Goal: Task Accomplishment & Management: Use online tool/utility

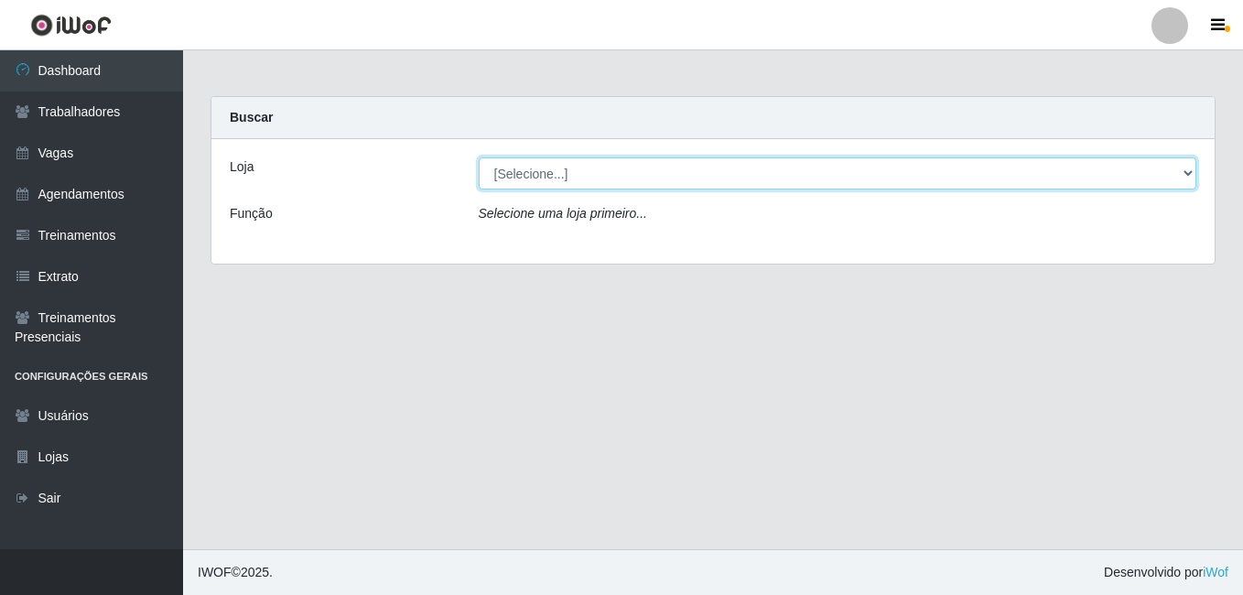
click at [551, 165] on select "[Selecione...] BL Importadora" at bounding box center [838, 173] width 719 height 32
select select "259"
click at [479, 157] on select "[Selecione...] BL Importadora" at bounding box center [838, 173] width 719 height 32
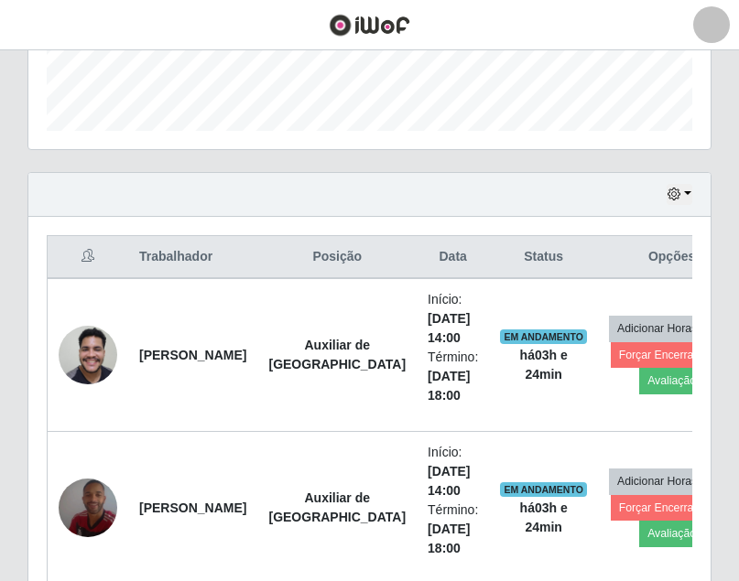
scroll to position [380, 681]
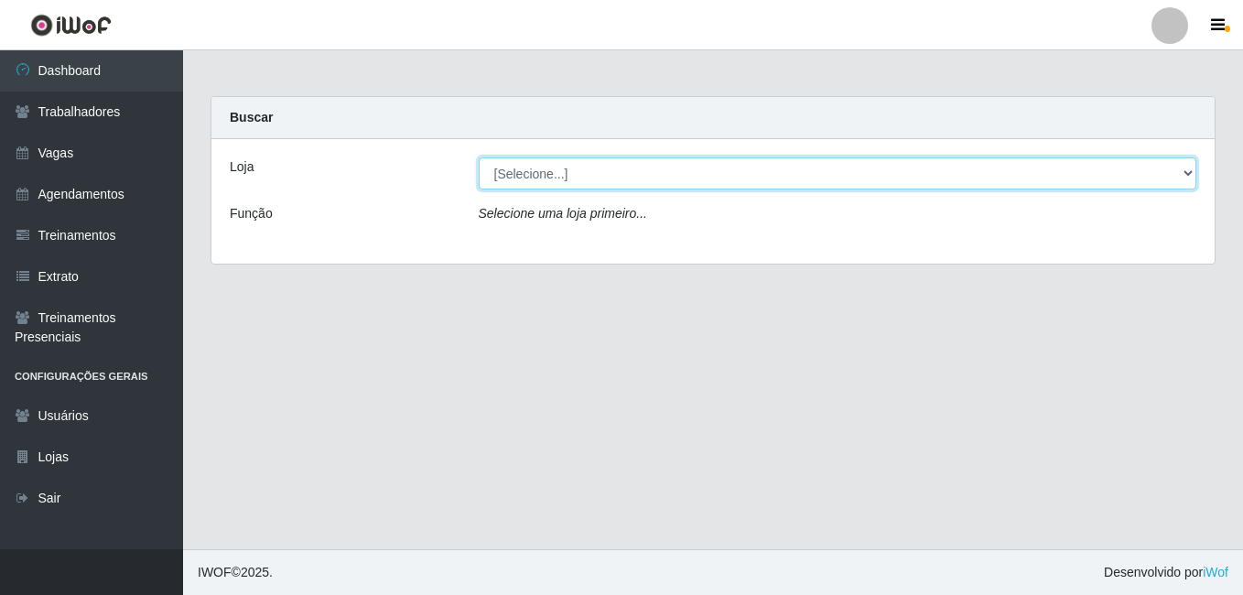
click at [509, 162] on select "[Selecione...] BL Importadora" at bounding box center [838, 173] width 719 height 32
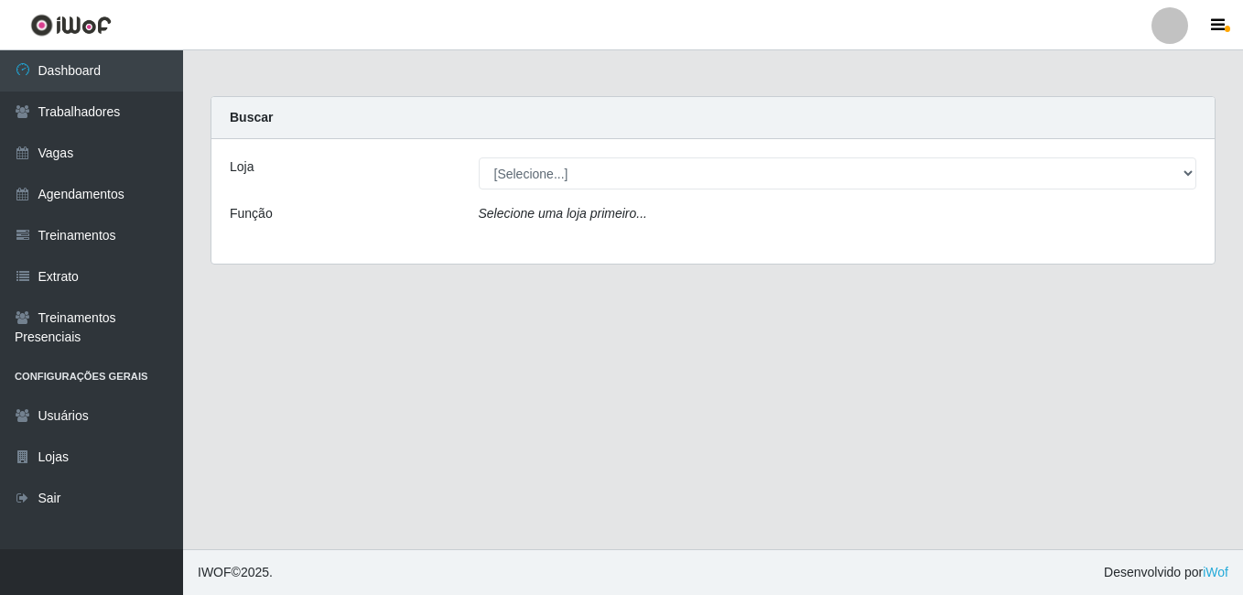
click at [520, 246] on div "Loja [Selecione...] BL Importadora Função Selecione uma loja primeiro..." at bounding box center [713, 201] width 1003 height 125
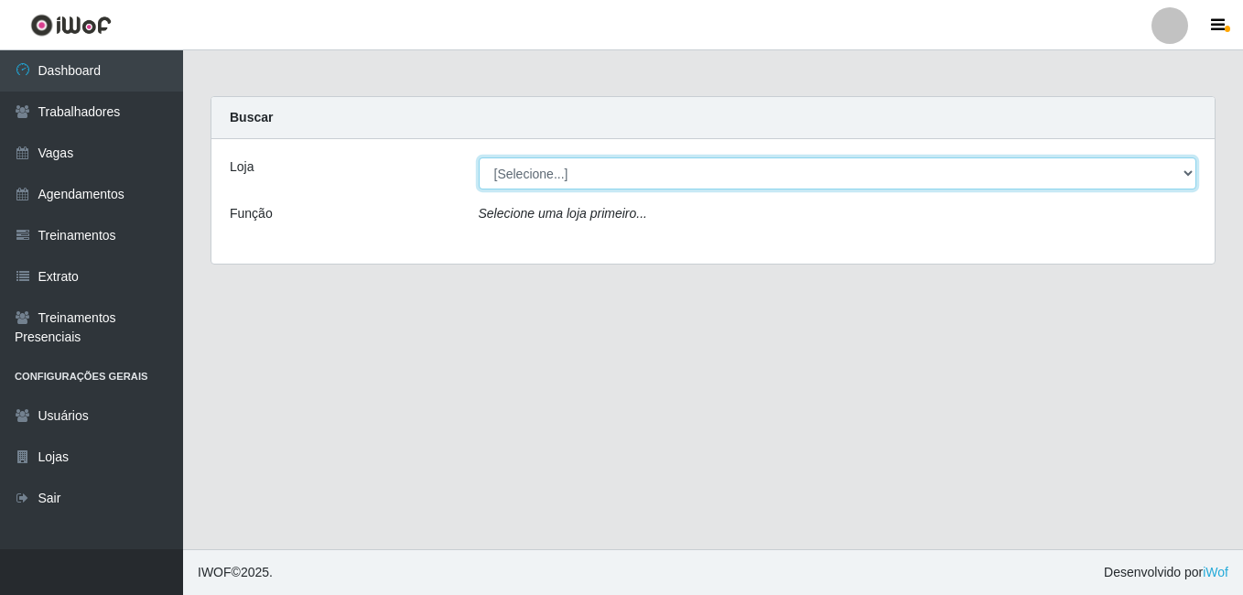
drag, startPoint x: 544, startPoint y: 177, endPoint x: 544, endPoint y: 190, distance: 12.8
click at [544, 177] on select "[Selecione...] BL Importadora" at bounding box center [838, 173] width 719 height 32
select select "259"
click at [479, 157] on select "[Selecione...] BL Importadora" at bounding box center [838, 173] width 719 height 32
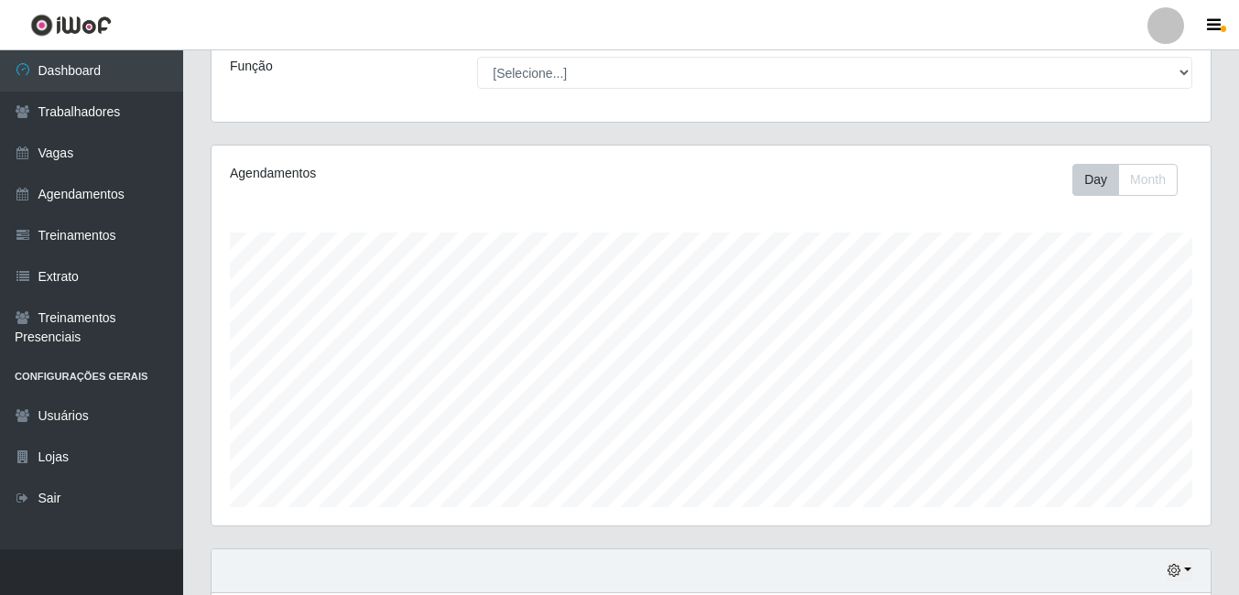
scroll to position [295, 0]
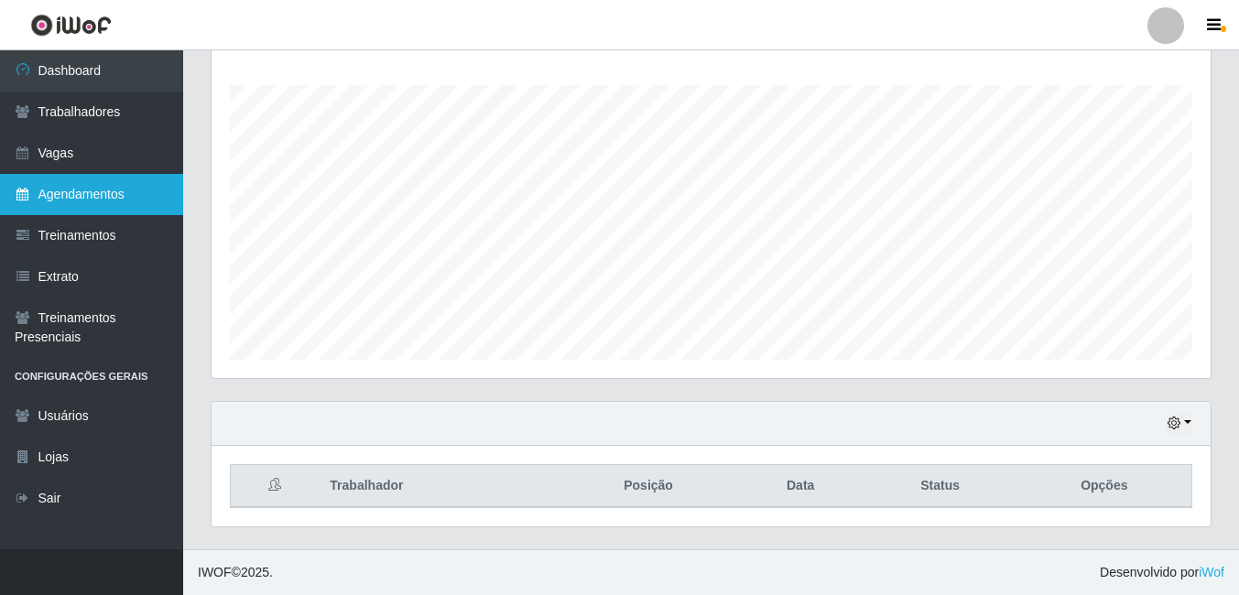
click at [125, 174] on link "Agendamentos" at bounding box center [91, 194] width 183 height 41
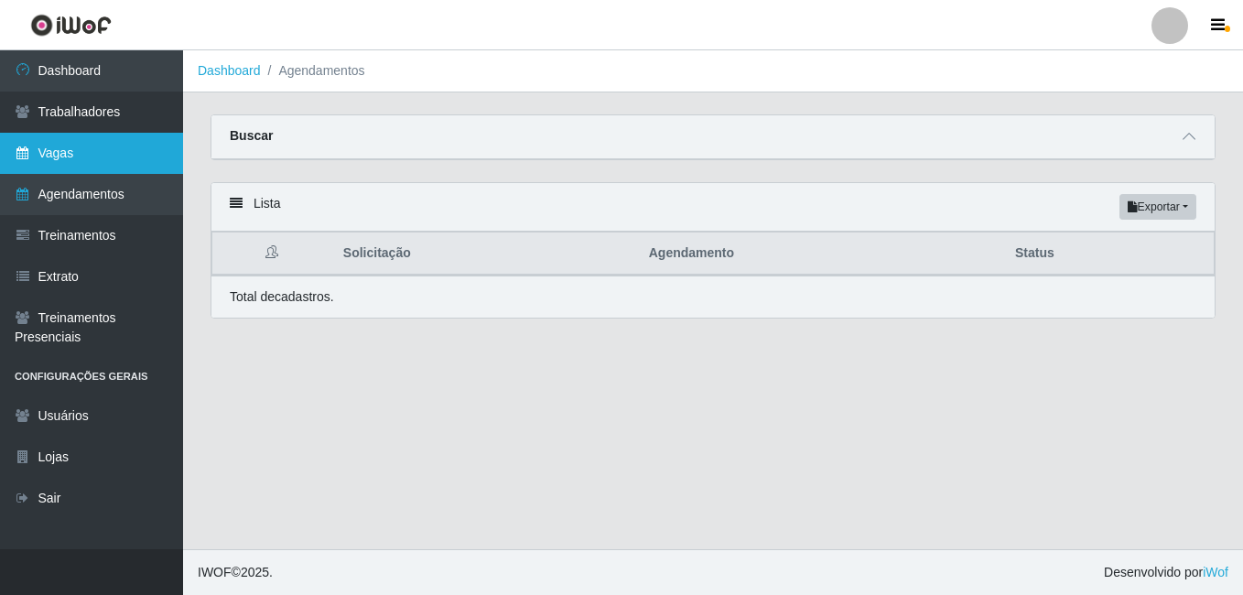
click at [125, 158] on link "Vagas" at bounding box center [91, 153] width 183 height 41
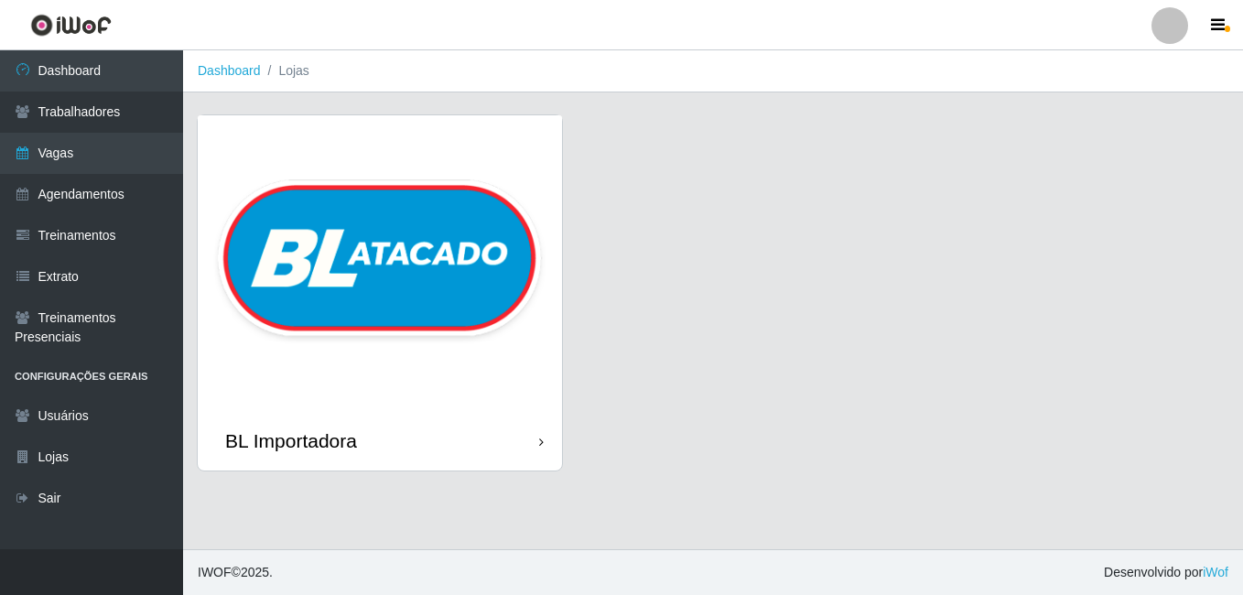
click at [313, 226] on img at bounding box center [380, 263] width 364 height 296
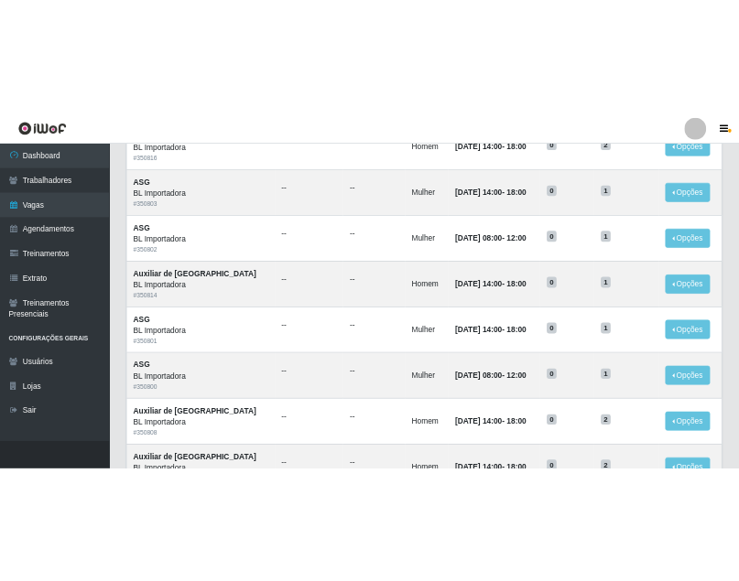
scroll to position [824, 0]
